Goal: Find specific page/section: Find specific page/section

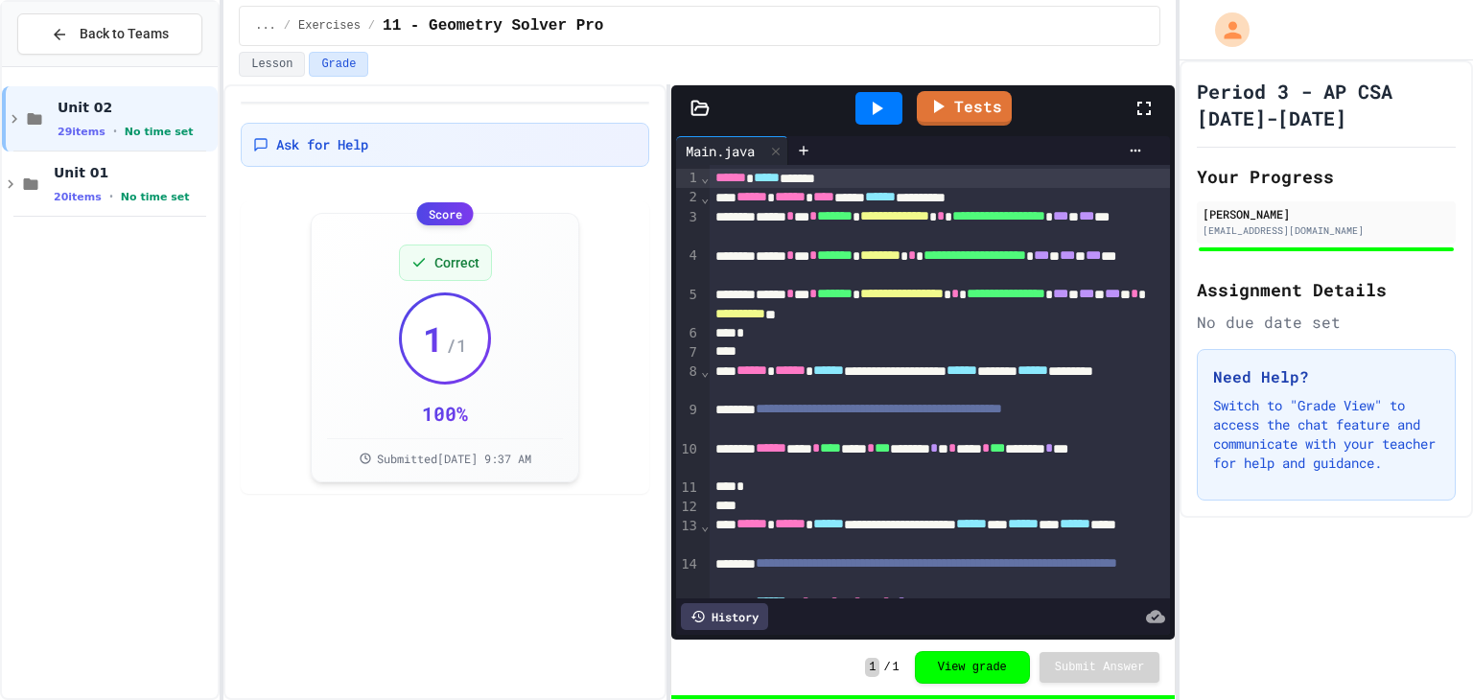
click at [0, 181] on div "Back to Teams Unit 02 29 items • No time set Unit 01 20 items • No time set" at bounding box center [110, 350] width 220 height 700
click at [62, 180] on div "Unit 01 20 items • No time set" at bounding box center [134, 184] width 160 height 40
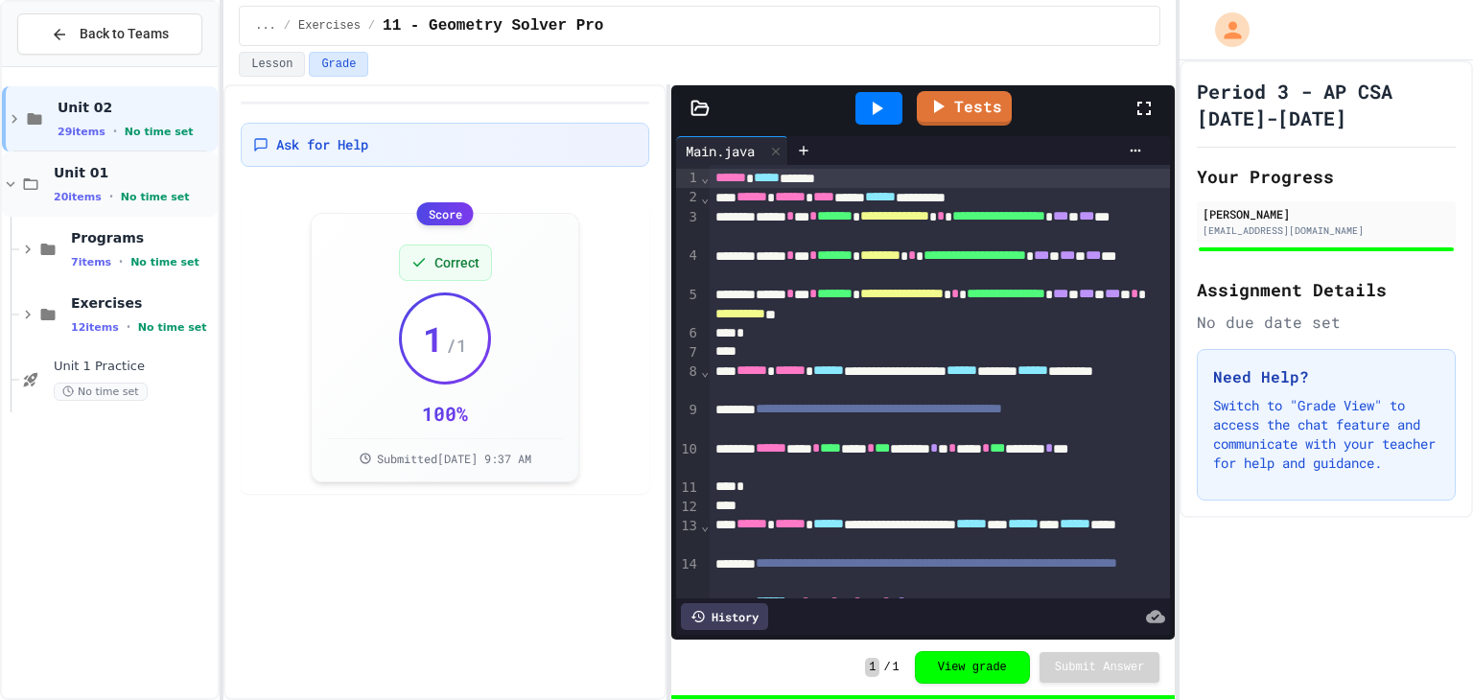
click at [22, 163] on div "Unit 01 20 items • No time set" at bounding box center [110, 183] width 216 height 65
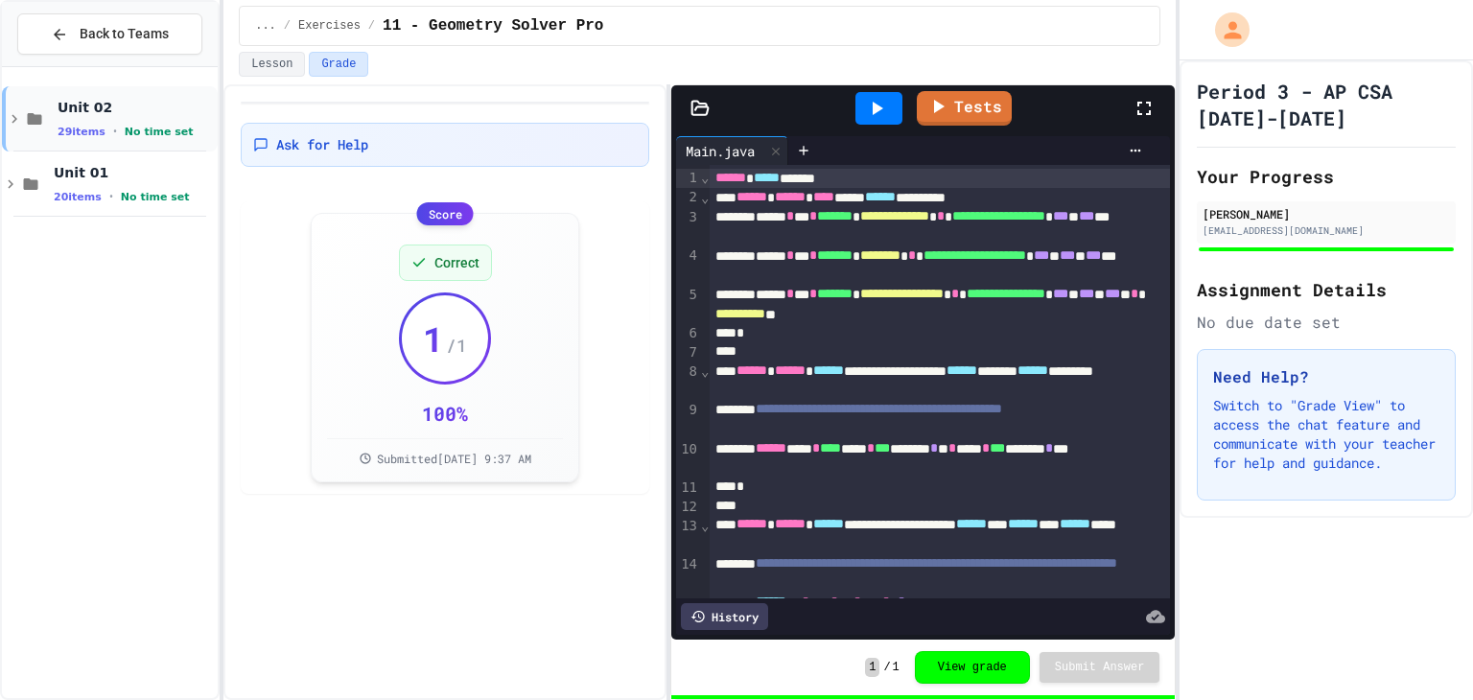
click at [55, 118] on div "Unit 02 29 items • No time set" at bounding box center [110, 118] width 216 height 65
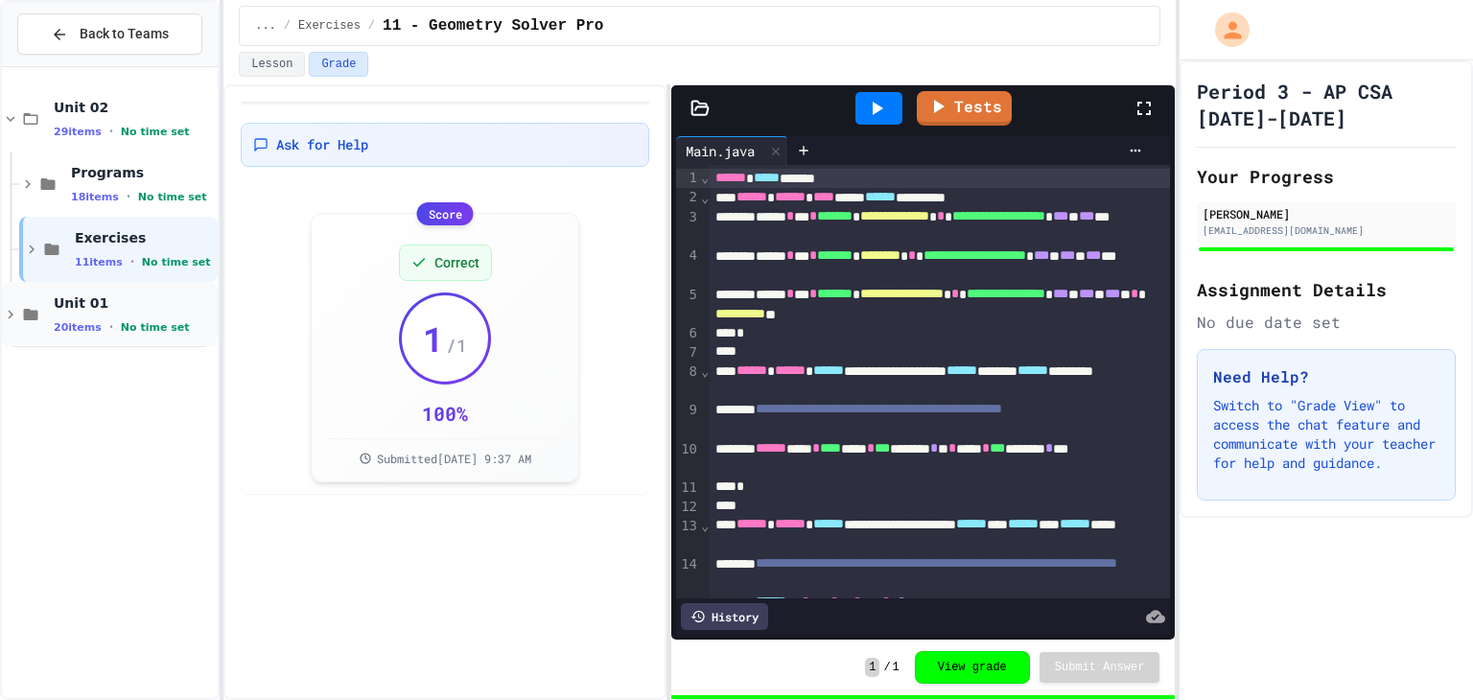
click at [65, 301] on span "Unit 01" at bounding box center [134, 302] width 160 height 17
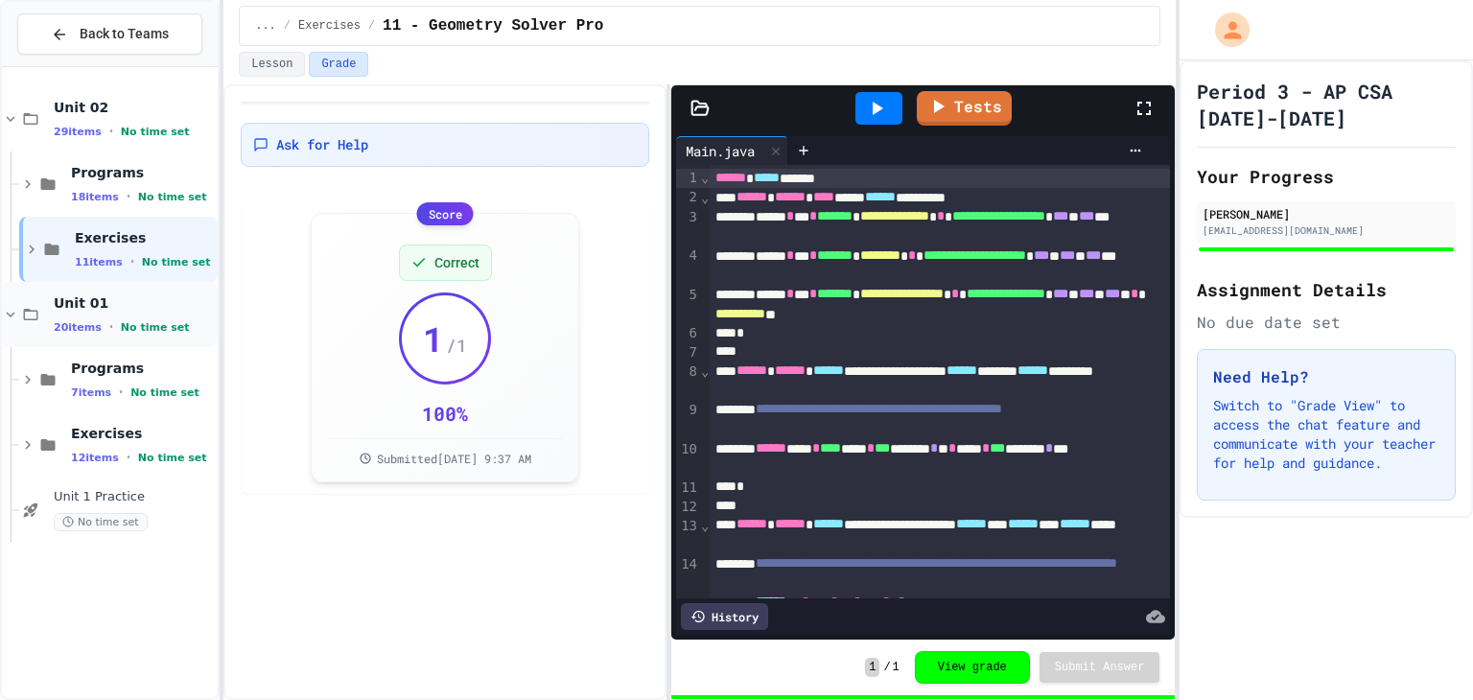
click at [44, 301] on div "Unit 01 20 items • No time set" at bounding box center [110, 314] width 216 height 65
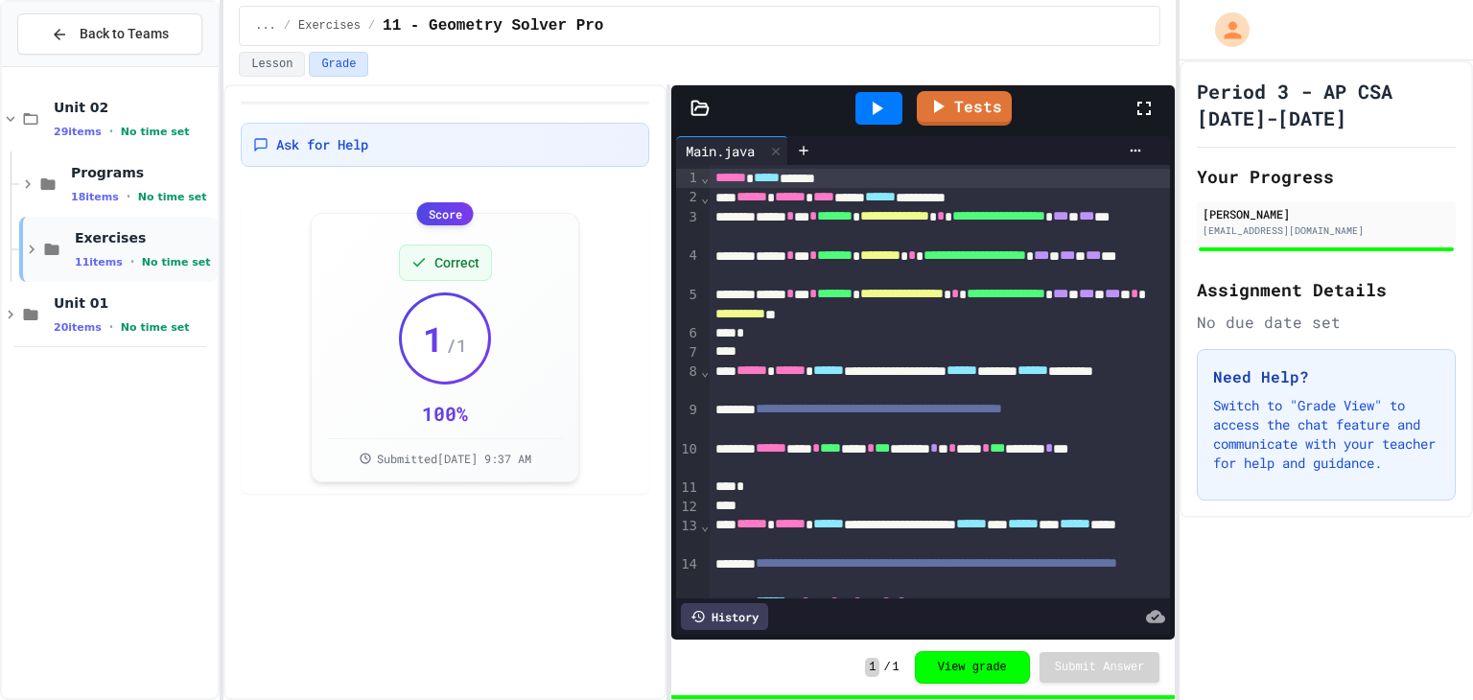
click at [56, 247] on icon at bounding box center [52, 250] width 14 height 12
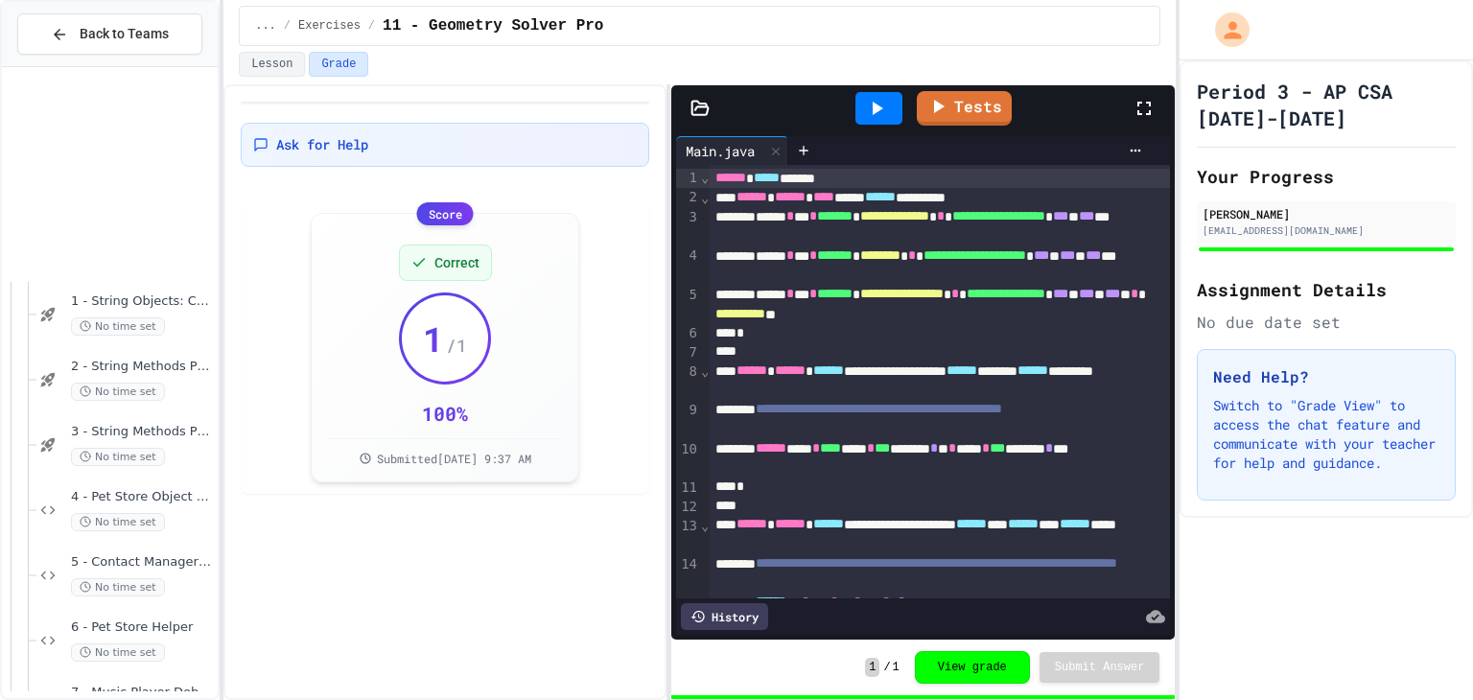
scroll to position [383, 0]
